Goal: Obtain resource: Obtain resource

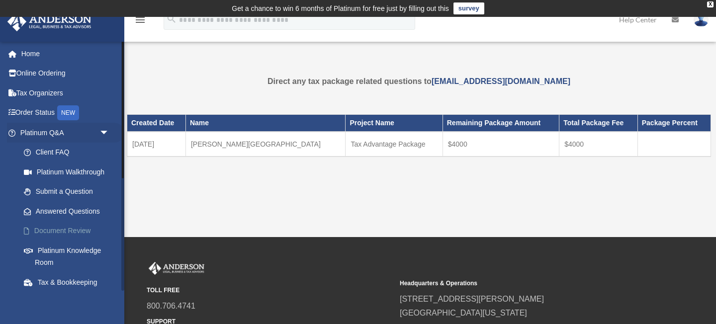
click at [47, 230] on link "Document Review" at bounding box center [69, 231] width 110 height 20
click at [31, 91] on link "Tax Organizers" at bounding box center [65, 93] width 117 height 20
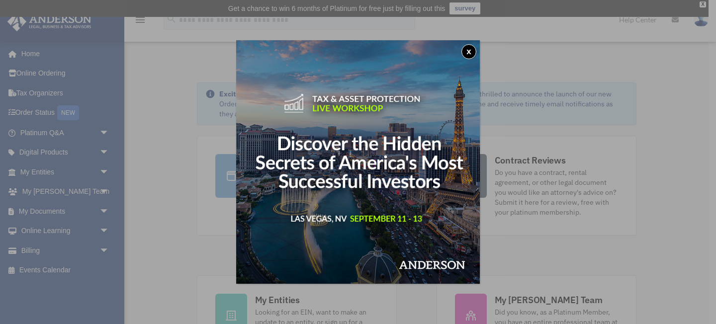
click at [471, 53] on button "x" at bounding box center [468, 51] width 15 height 15
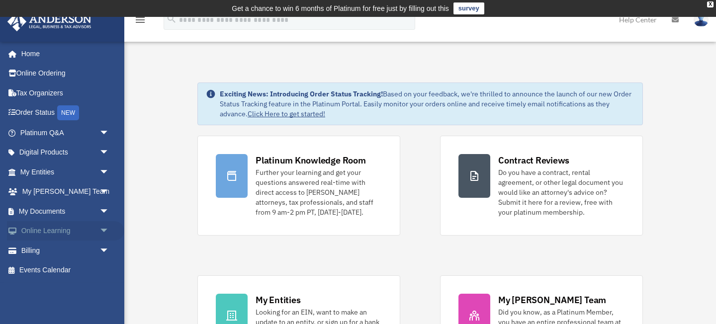
click at [106, 232] on span "arrow_drop_down" at bounding box center [109, 231] width 20 height 20
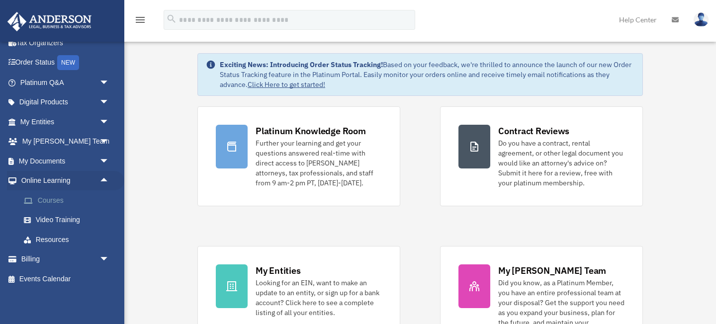
scroll to position [29, 0]
click at [103, 160] on span "arrow_drop_down" at bounding box center [109, 161] width 20 height 20
click at [33, 179] on span at bounding box center [32, 180] width 6 height 7
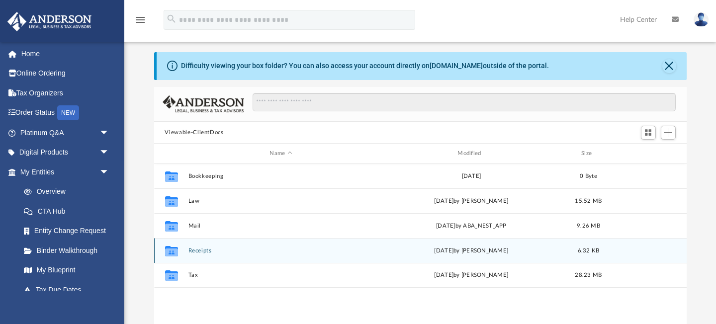
scroll to position [35, 0]
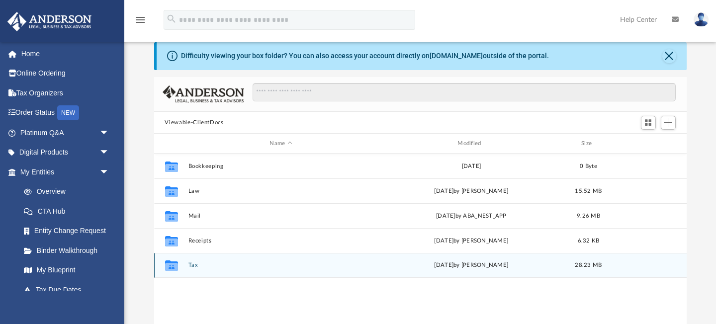
click at [292, 262] on button "Tax" at bounding box center [281, 265] width 186 height 6
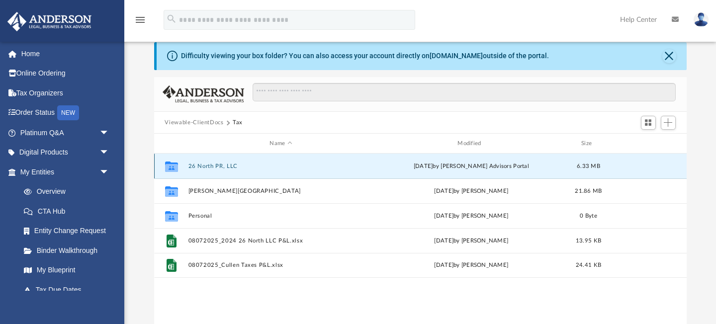
click at [205, 167] on button "26 North PR, LLC" at bounding box center [281, 166] width 186 height 6
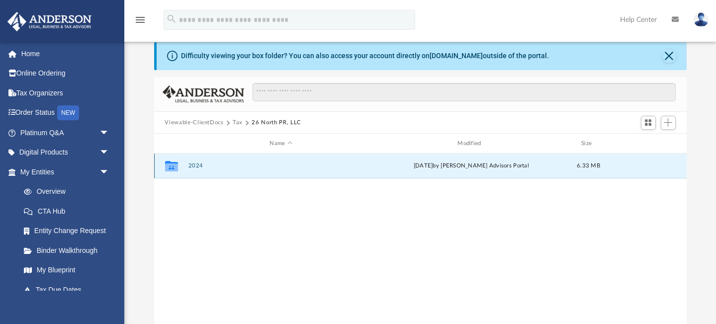
click at [205, 168] on button "2024" at bounding box center [281, 166] width 186 height 6
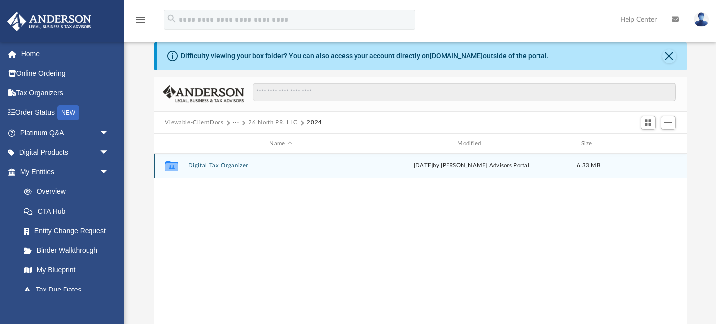
click at [232, 166] on button "Digital Tax Organizer" at bounding box center [281, 166] width 186 height 6
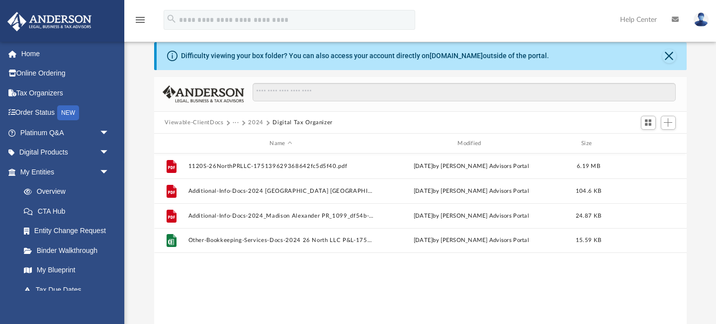
click at [204, 123] on button "Viewable-ClientDocs" at bounding box center [194, 122] width 59 height 9
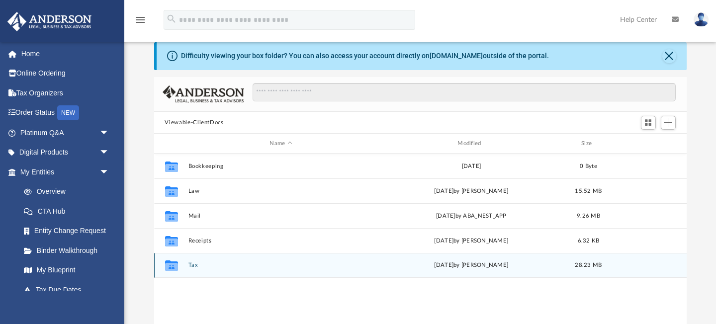
click at [249, 267] on button "Tax" at bounding box center [281, 265] width 186 height 6
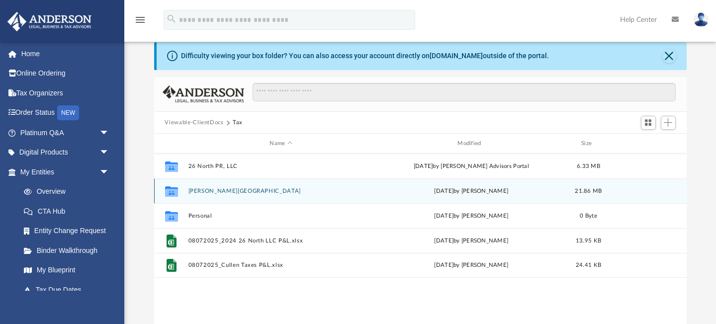
click at [195, 189] on button "[PERSON_NAME][GEOGRAPHIC_DATA]" at bounding box center [281, 191] width 186 height 6
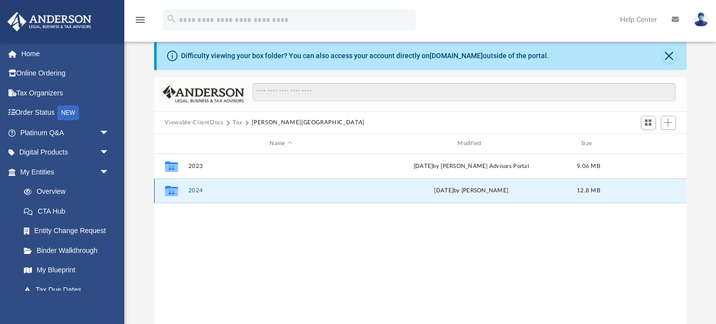
click at [194, 189] on button "2024" at bounding box center [281, 191] width 186 height 6
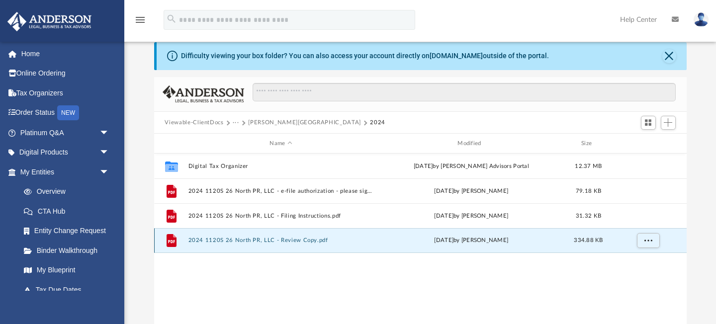
click at [200, 242] on button "2024 1120S 26 North PR, LLC - Review Copy.pdf" at bounding box center [281, 241] width 186 height 6
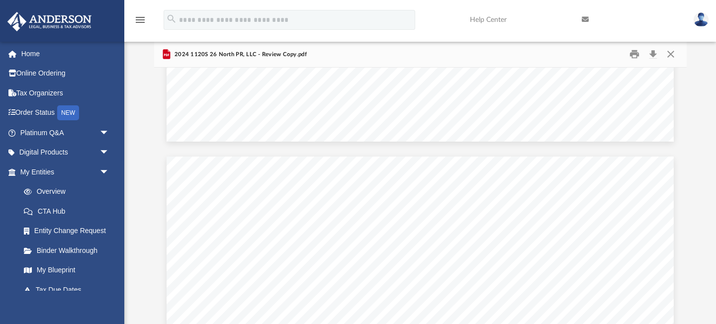
scroll to position [1267, 0]
